Goal: Use online tool/utility: Utilize a website feature to perform a specific function

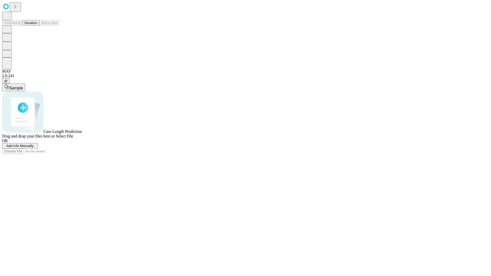
click at [34, 148] on span "Add Info Manually" at bounding box center [19, 146] width 27 height 4
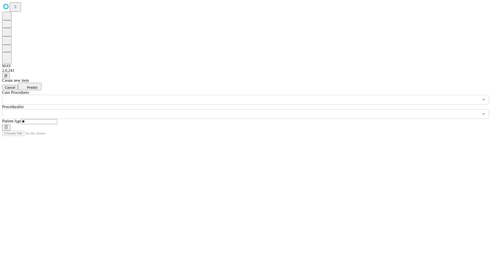
type input "**"
click at [249, 109] on input "text" at bounding box center [240, 114] width 477 height 10
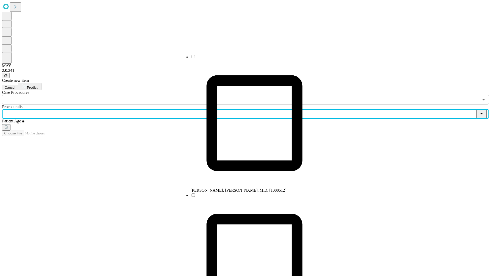
click at [249, 59] on li "[PERSON_NAME], [PERSON_NAME], M.D. [1000512]" at bounding box center [255, 123] width 128 height 139
click at [107, 95] on input "text" at bounding box center [240, 100] width 477 height 10
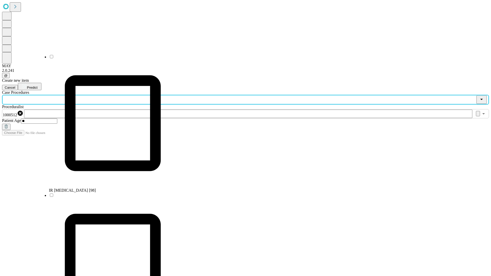
click at [108, 59] on li "IR [MEDICAL_DATA] [98]" at bounding box center [113, 123] width 128 height 139
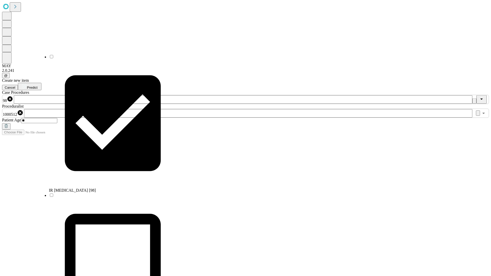
click at [37, 86] on span "Predict" at bounding box center [32, 88] width 10 height 4
